Goal: Transaction & Acquisition: Purchase product/service

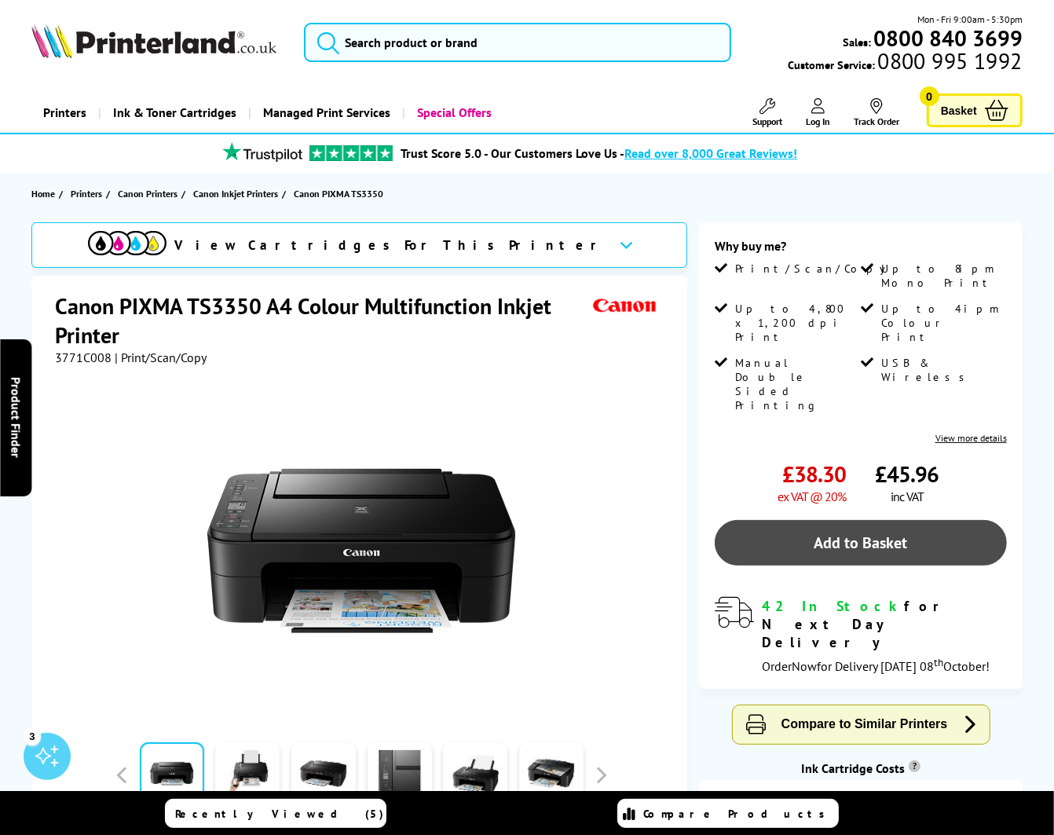
click at [890, 520] on link "Add to Basket" at bounding box center [861, 543] width 292 height 46
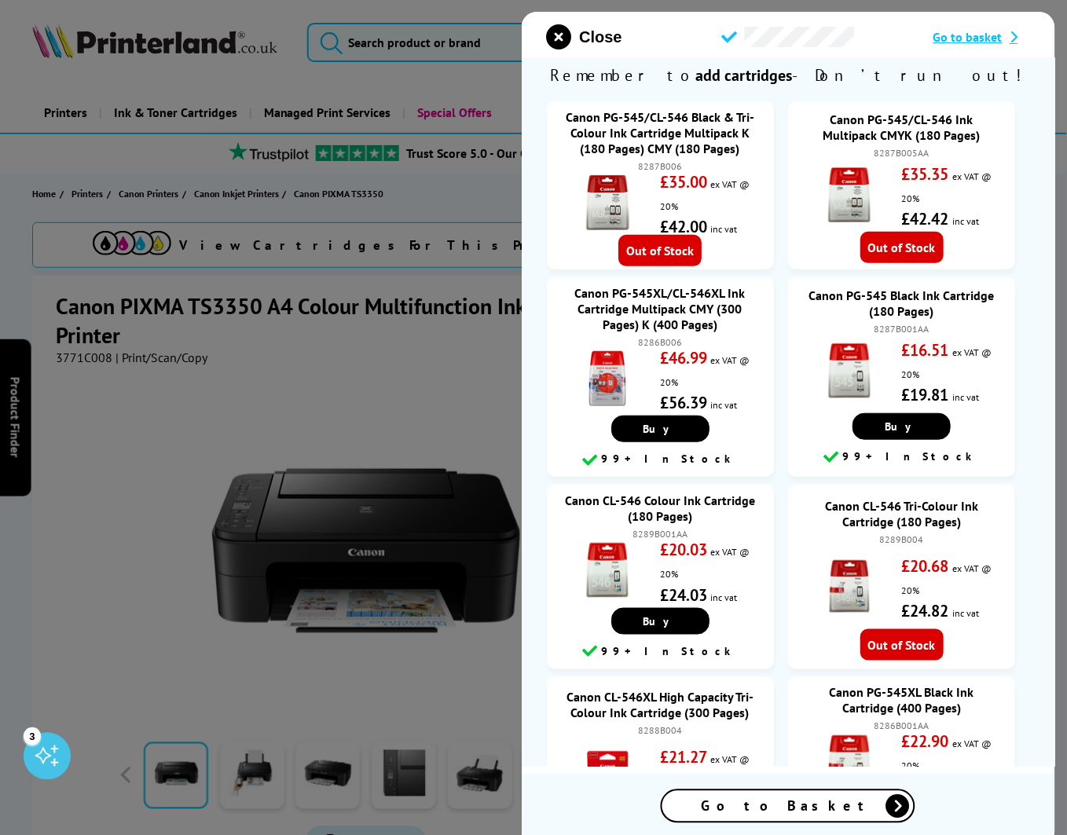
click at [790, 809] on span "Go to Basket" at bounding box center [788, 807] width 173 height 18
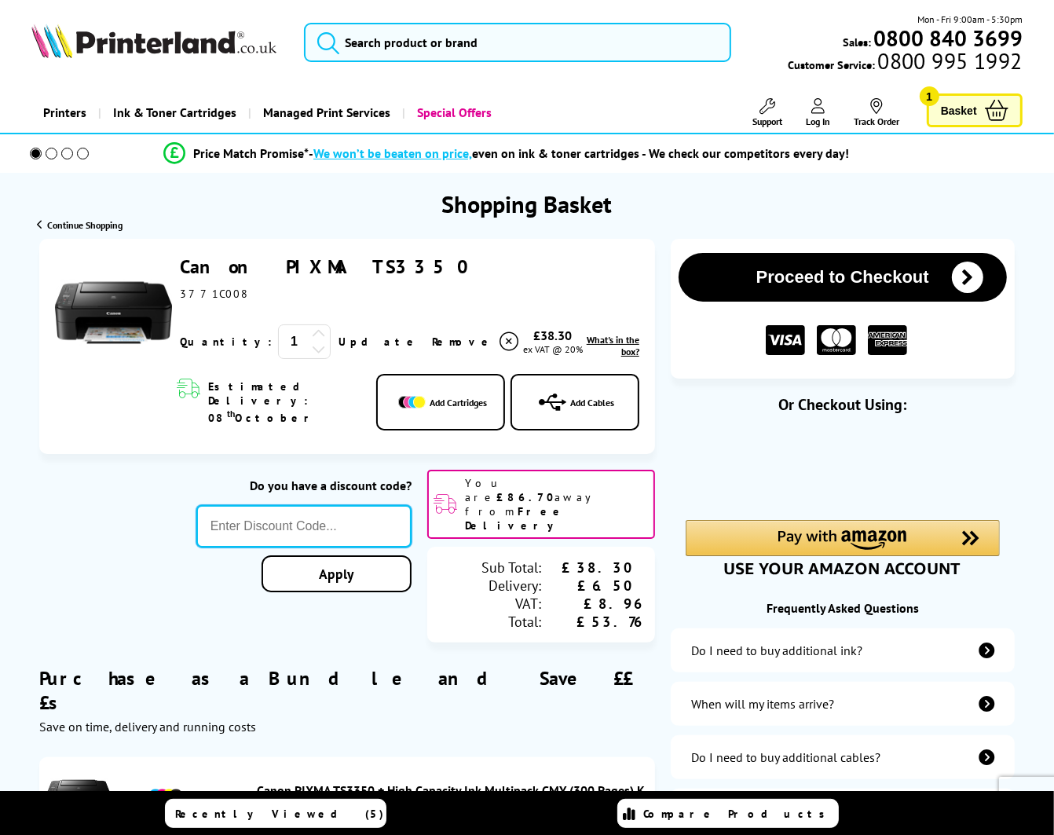
click at [314, 507] on input "text" at bounding box center [303, 526] width 215 height 42
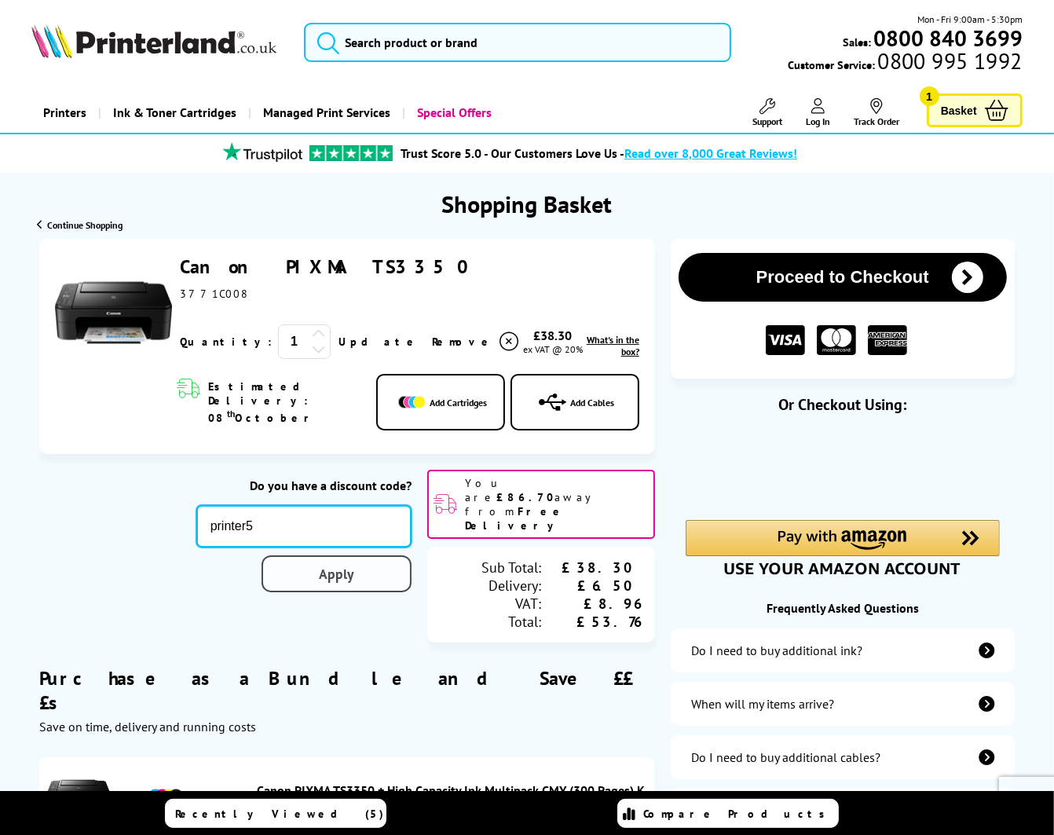
type input "printer5"
click at [340, 544] on div "Proceed to Checkout Shopping Basket 1 Update" at bounding box center [527, 778] width 1054 height 1079
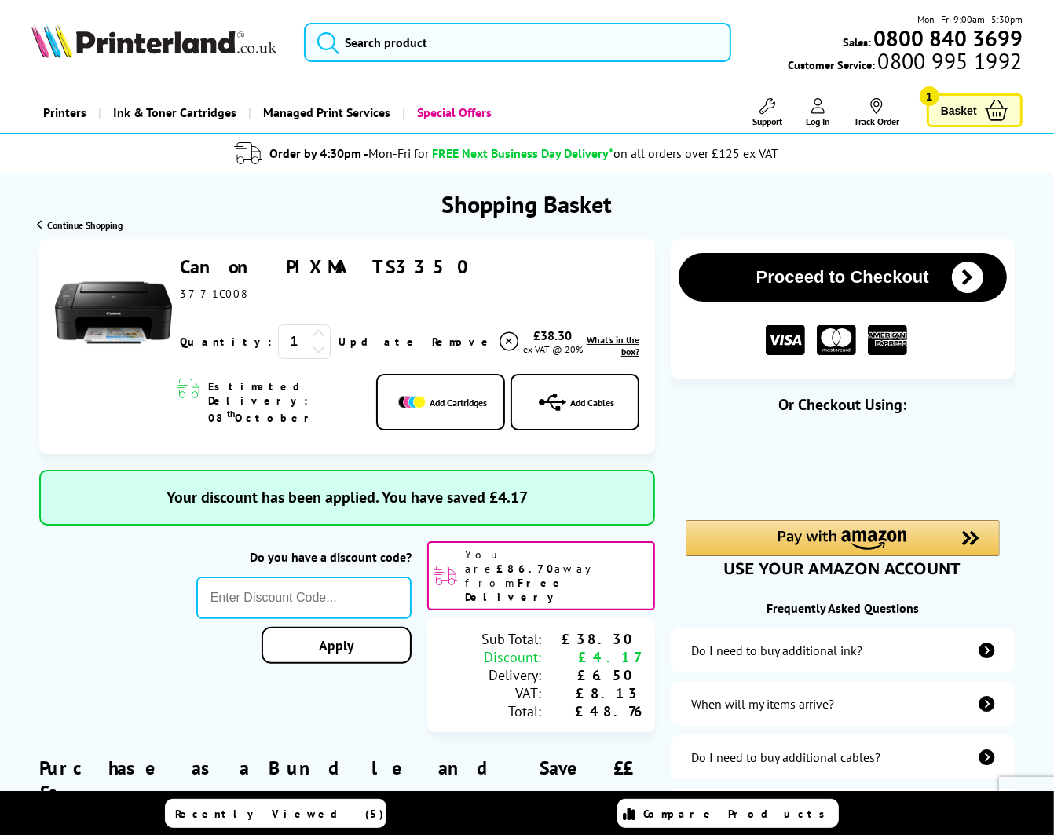
drag, startPoint x: 360, startPoint y: 273, endPoint x: 284, endPoint y: 270, distance: 75.5
click at [284, 270] on div "Canon PIXMA TS3350 ex VAT @ 20%" at bounding box center [410, 278] width 460 height 46
drag, startPoint x: 284, startPoint y: 270, endPoint x: 224, endPoint y: 300, distance: 67.8
click at [224, 300] on span "3771C008" at bounding box center [212, 294] width 65 height 14
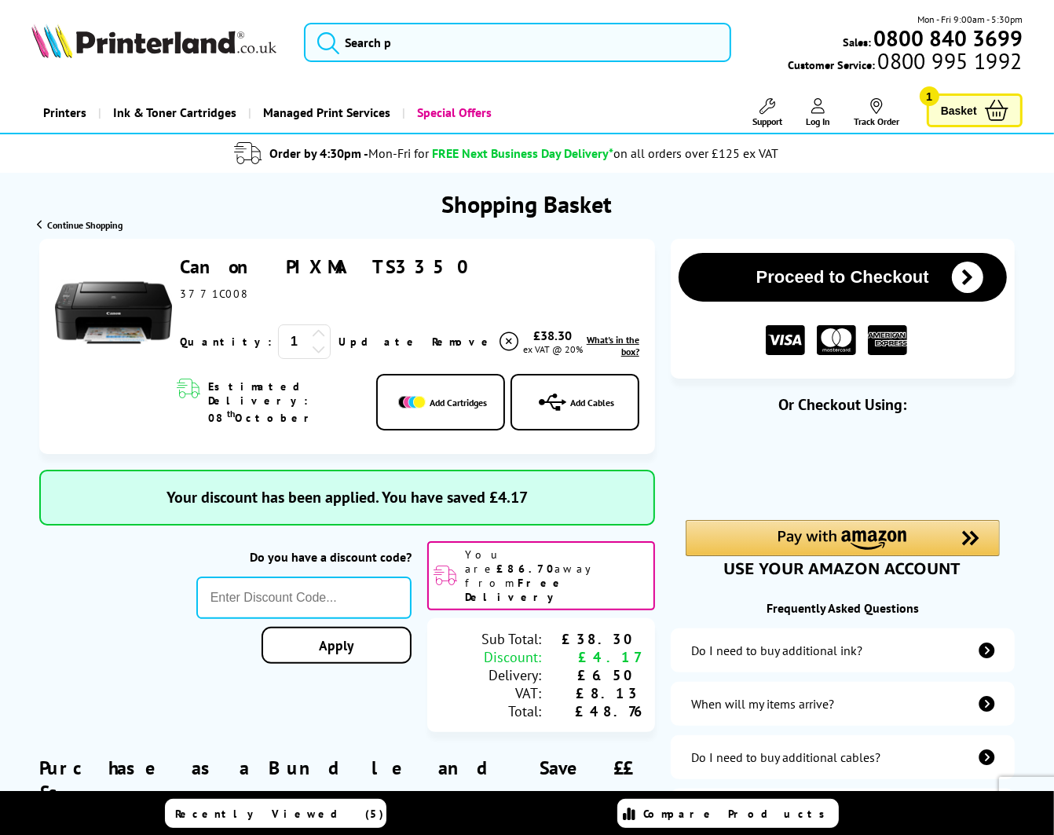
copy span "3771C008"
click at [432, 338] on link "Remove" at bounding box center [476, 342] width 89 height 24
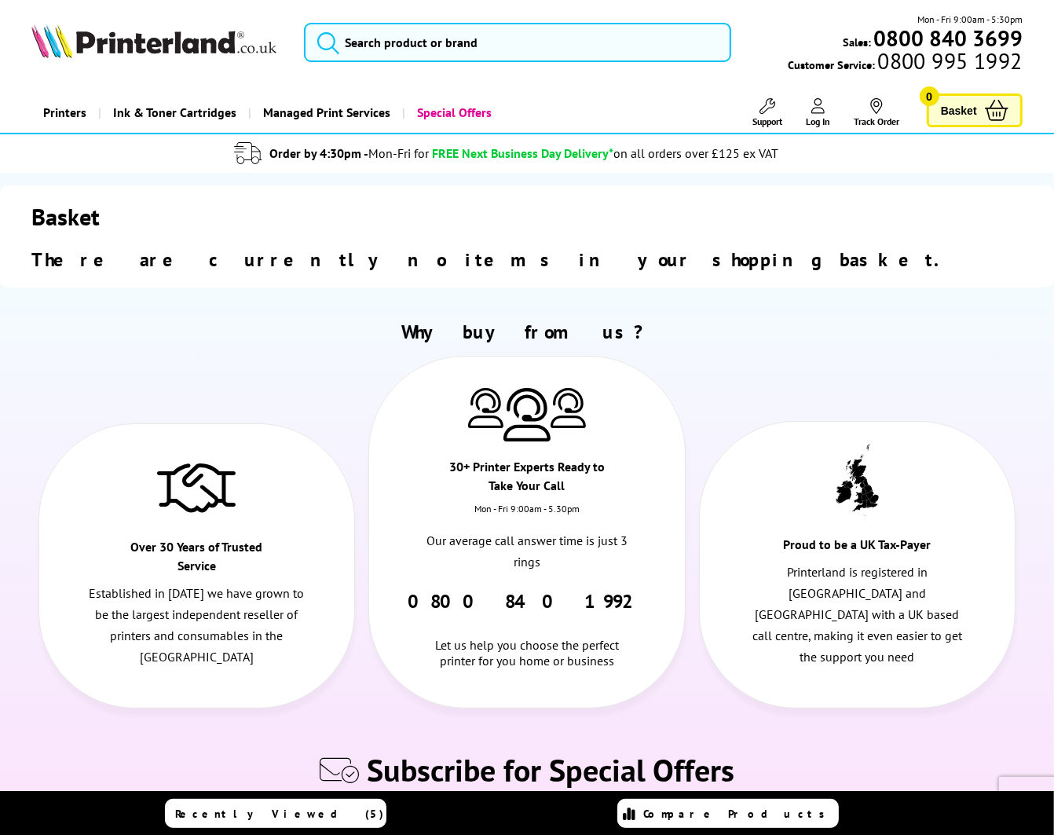
click at [970, 116] on span "Basket" at bounding box center [959, 110] width 36 height 21
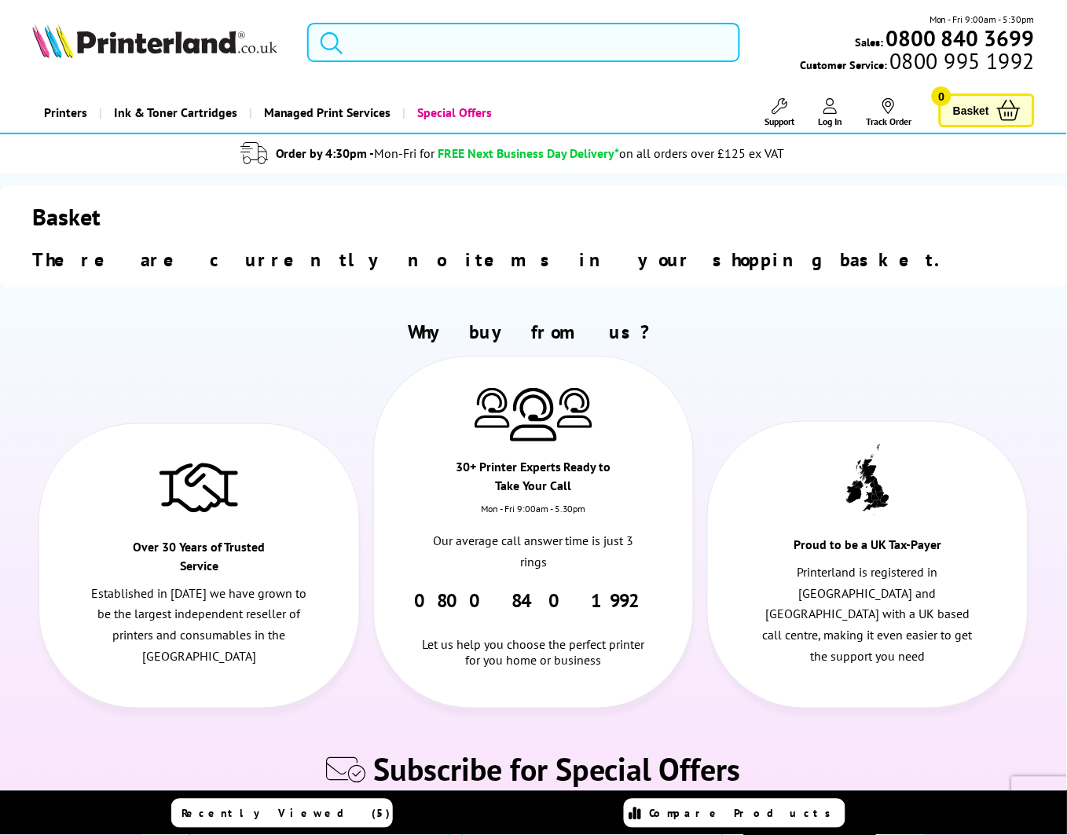
click at [530, 39] on input "search" at bounding box center [523, 42] width 433 height 39
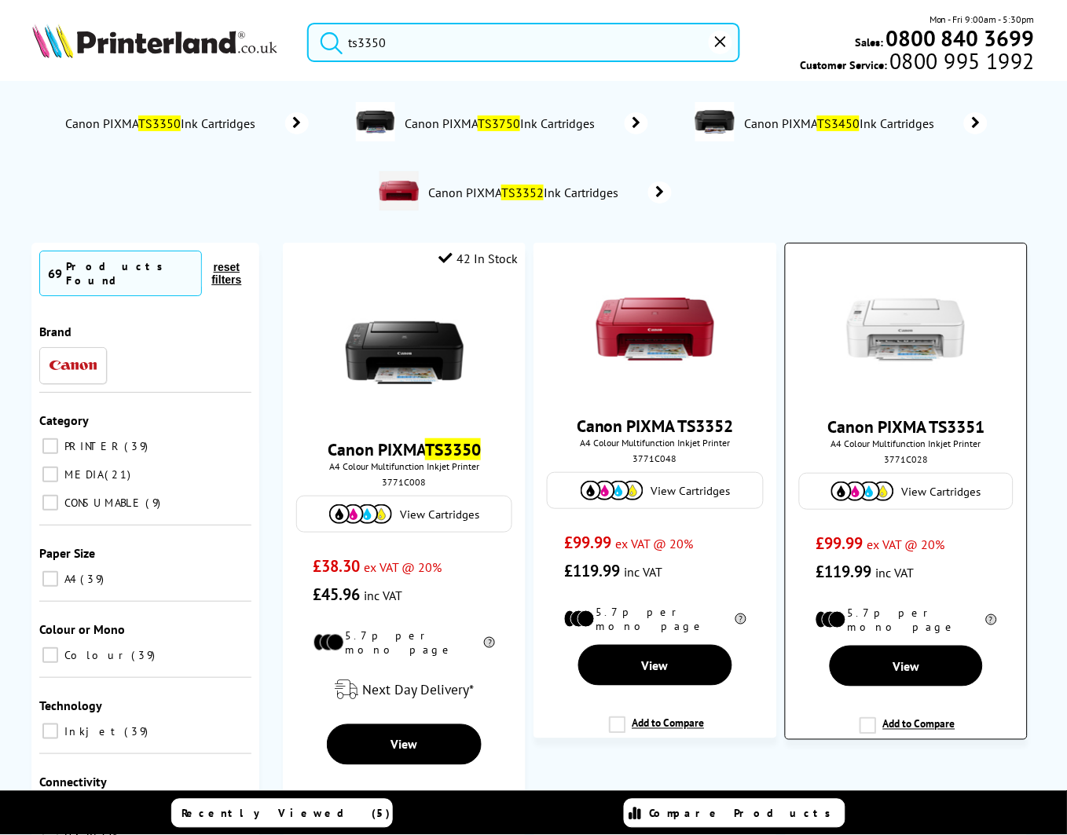
type input "ts3350"
